Goal: Information Seeking & Learning: Learn about a topic

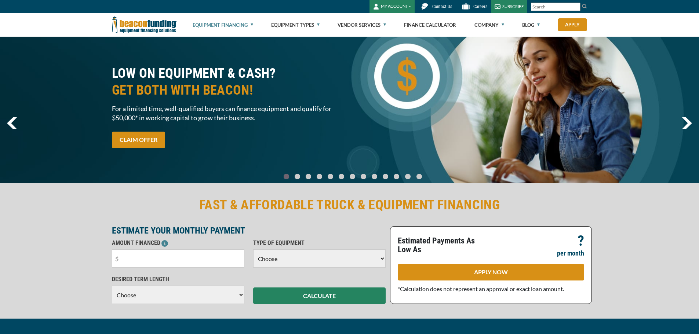
click at [220, 25] on link "Equipment Financing" at bounding box center [223, 24] width 61 height 23
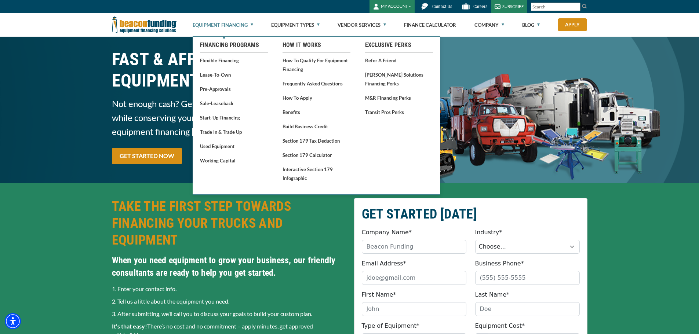
click at [222, 28] on link "Equipment Financing" at bounding box center [223, 24] width 61 height 23
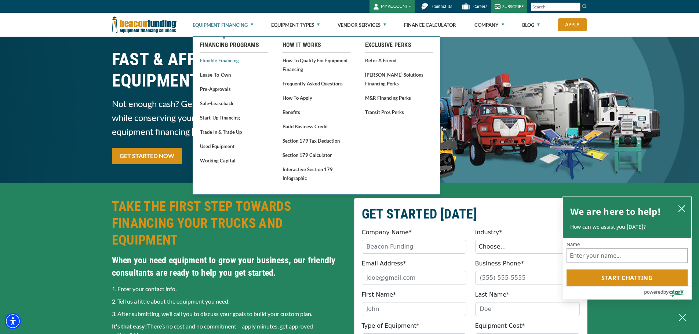
click at [225, 61] on link "Flexible Financing" at bounding box center [234, 60] width 68 height 9
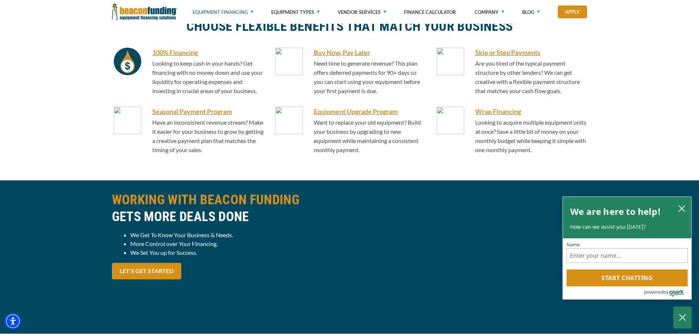
scroll to position [513, 0]
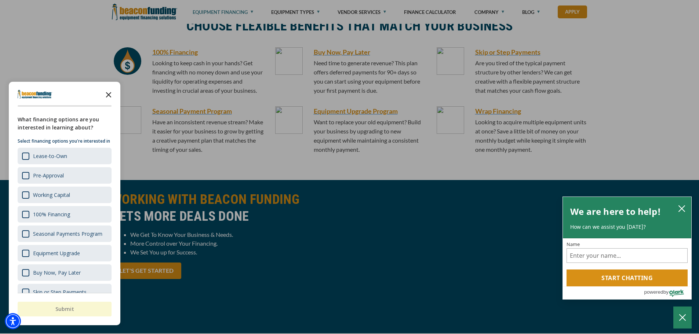
click at [109, 93] on icon "Close the survey" at bounding box center [108, 94] width 15 height 15
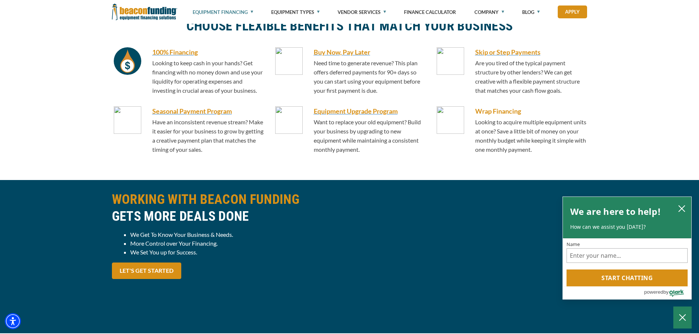
click at [496, 110] on h6 "Wrap Financing" at bounding box center [531, 111] width 112 height 10
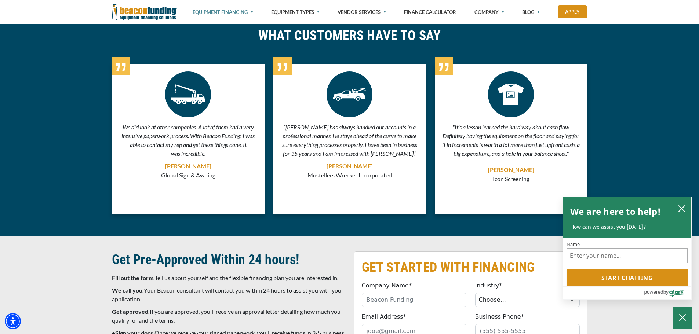
scroll to position [2222, 0]
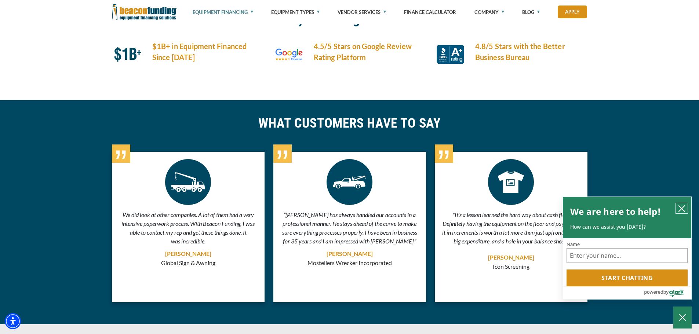
drag, startPoint x: 684, startPoint y: 204, endPoint x: 668, endPoint y: 205, distance: 16.1
click at [683, 205] on icon "close chatbox" at bounding box center [681, 208] width 7 height 7
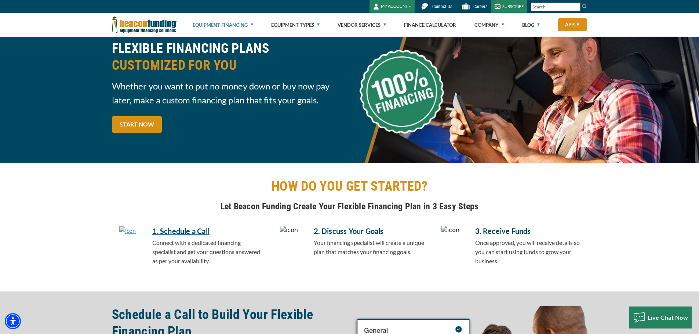
scroll to position [0, 0]
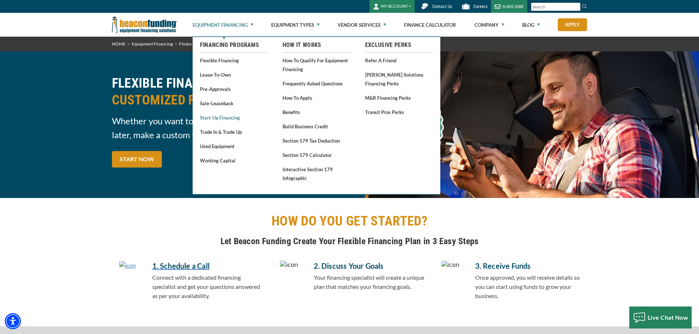
click at [225, 115] on link "Start-Up Financing" at bounding box center [234, 117] width 68 height 9
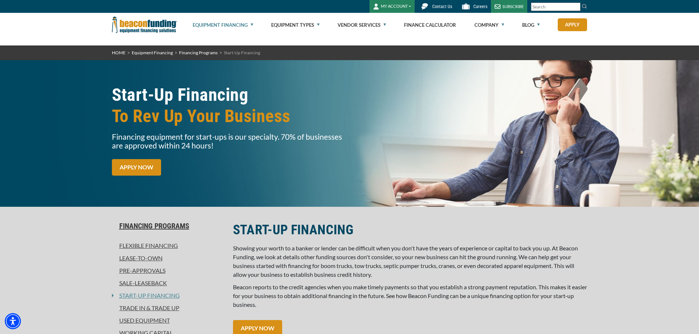
scroll to position [110, 0]
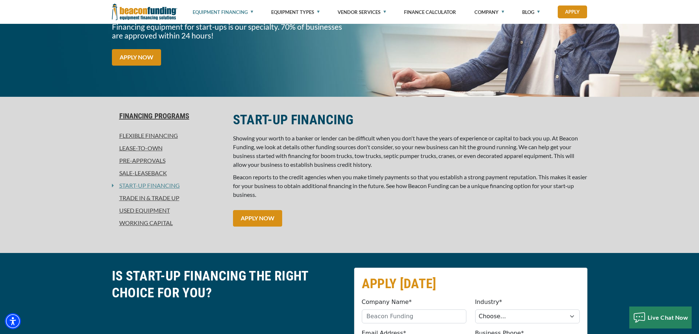
click at [162, 135] on link "Flexible Financing" at bounding box center [168, 135] width 112 height 9
